Goal: Find specific page/section: Find specific page/section

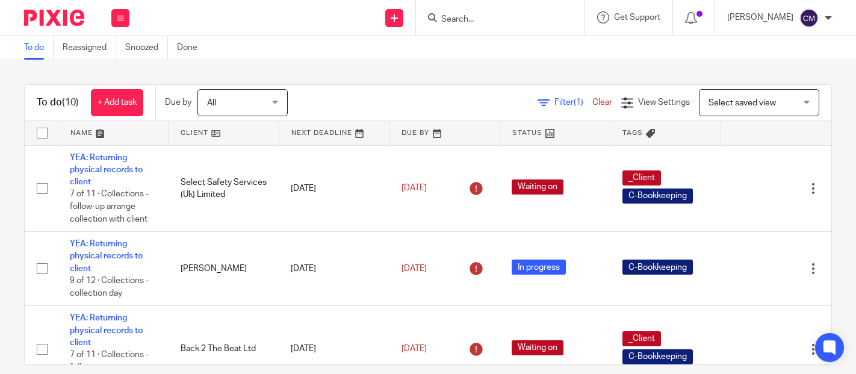
click at [506, 22] on input "Search" at bounding box center [494, 19] width 108 height 11
type input "d"
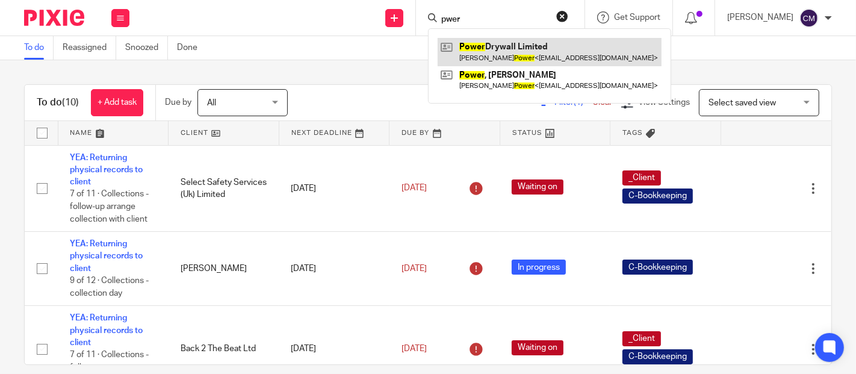
type input "pwer"
click at [506, 54] on link at bounding box center [549, 52] width 224 height 28
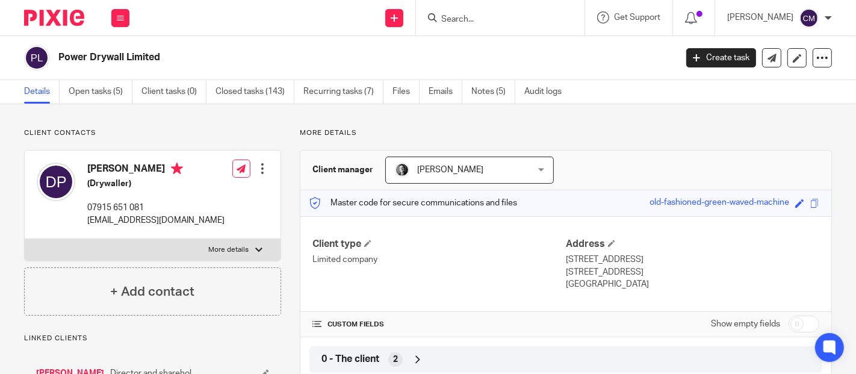
click at [429, 94] on link "Emails" at bounding box center [445, 91] width 34 height 23
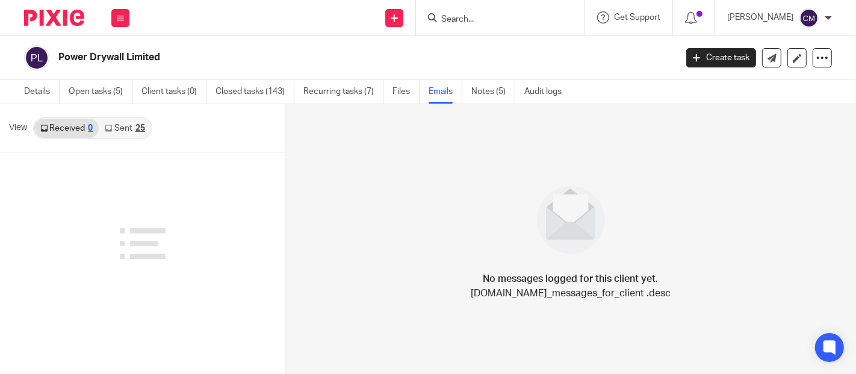
click at [133, 128] on link "Sent 25" at bounding box center [125, 128] width 52 height 19
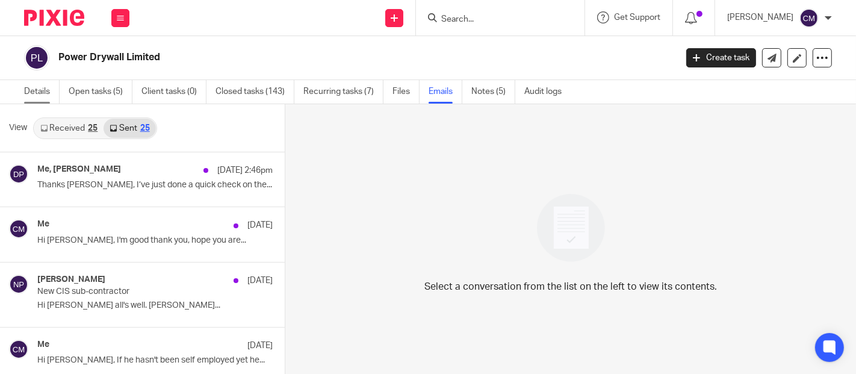
click at [43, 90] on link "Details" at bounding box center [41, 91] width 35 height 23
